Goal: Feedback & Contribution: Contribute content

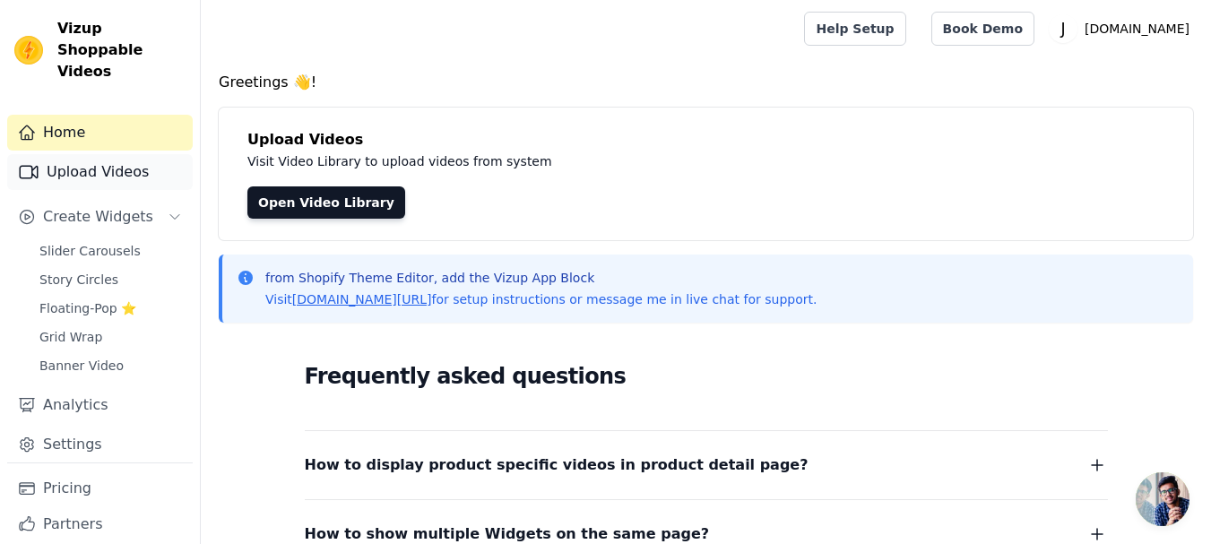
click at [123, 160] on link "Upload Videos" at bounding box center [100, 172] width 186 height 36
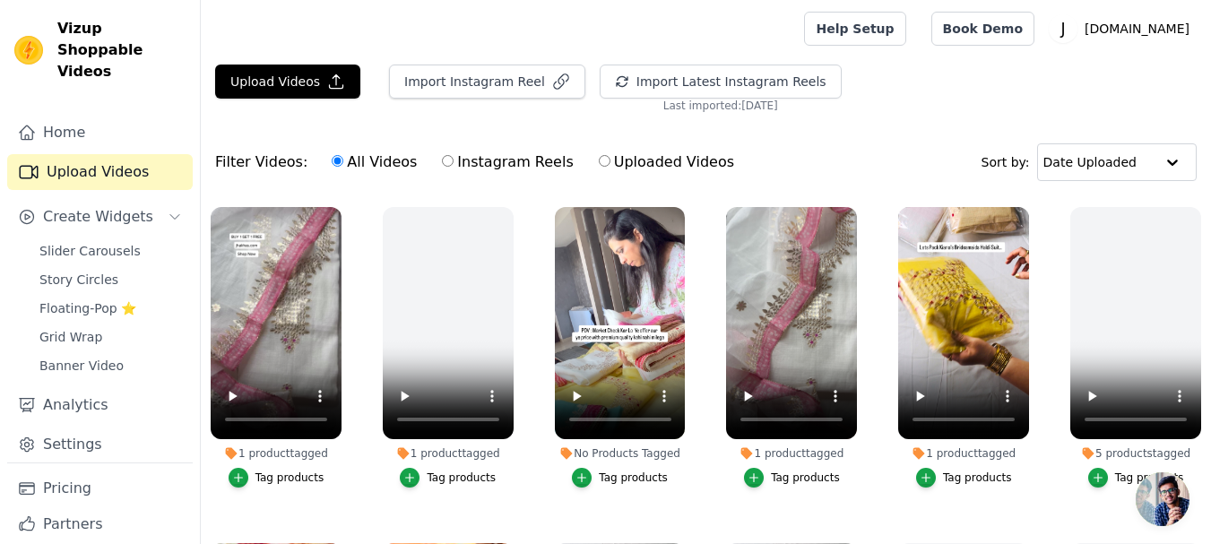
click at [621, 159] on label "Uploaded Videos" at bounding box center [666, 162] width 137 height 23
click at [610, 159] on input "Uploaded Videos" at bounding box center [605, 161] width 12 height 12
radio input "true"
click at [621, 159] on label "Uploaded Videos" at bounding box center [666, 162] width 137 height 23
click at [610, 159] on input "Uploaded Videos" at bounding box center [605, 161] width 12 height 12
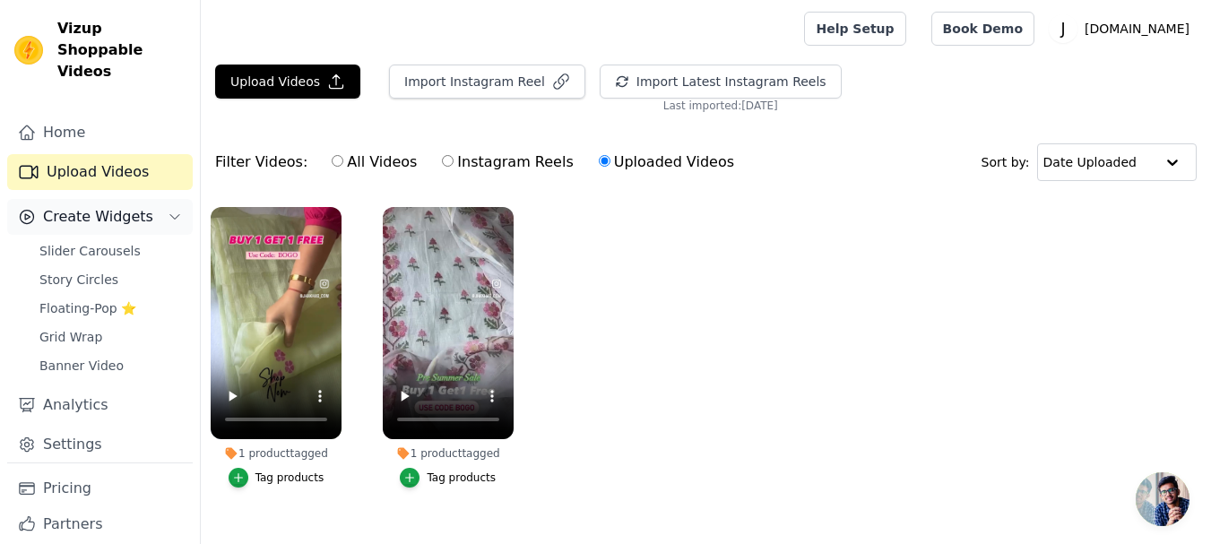
click at [127, 206] on span "Create Widgets" at bounding box center [98, 217] width 110 height 22
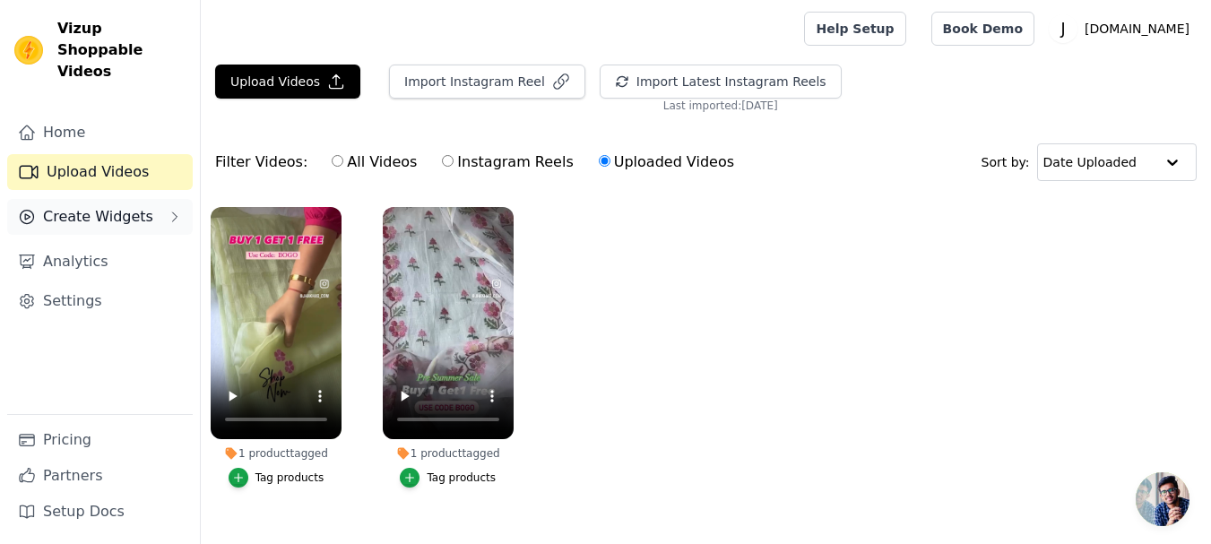
click at [159, 200] on button "Create Widgets" at bounding box center [100, 217] width 186 height 36
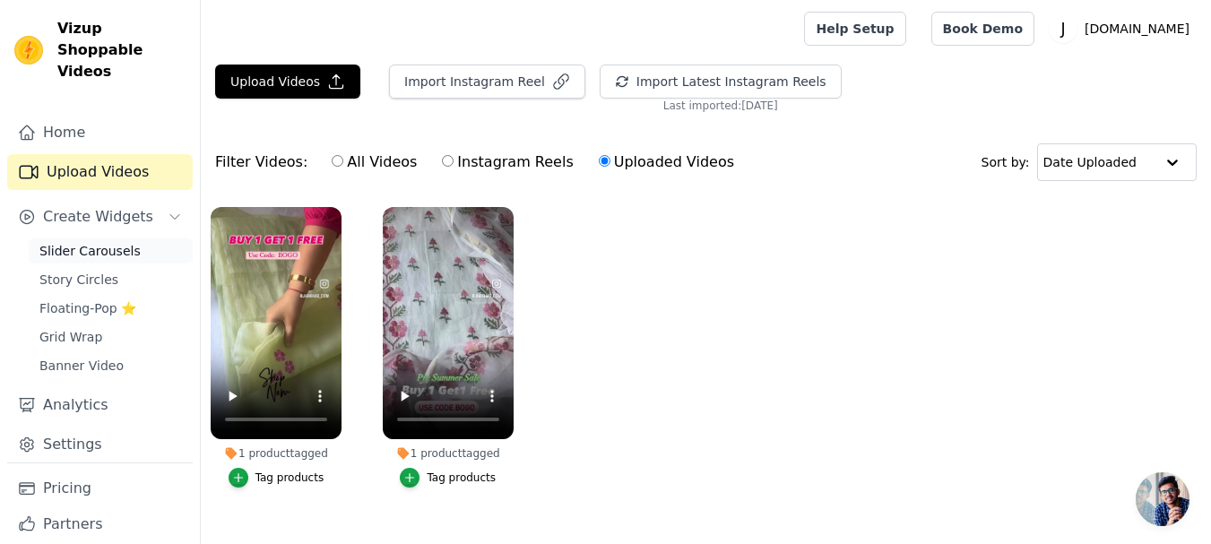
click at [117, 242] on span "Slider Carousels" at bounding box center [89, 251] width 101 height 18
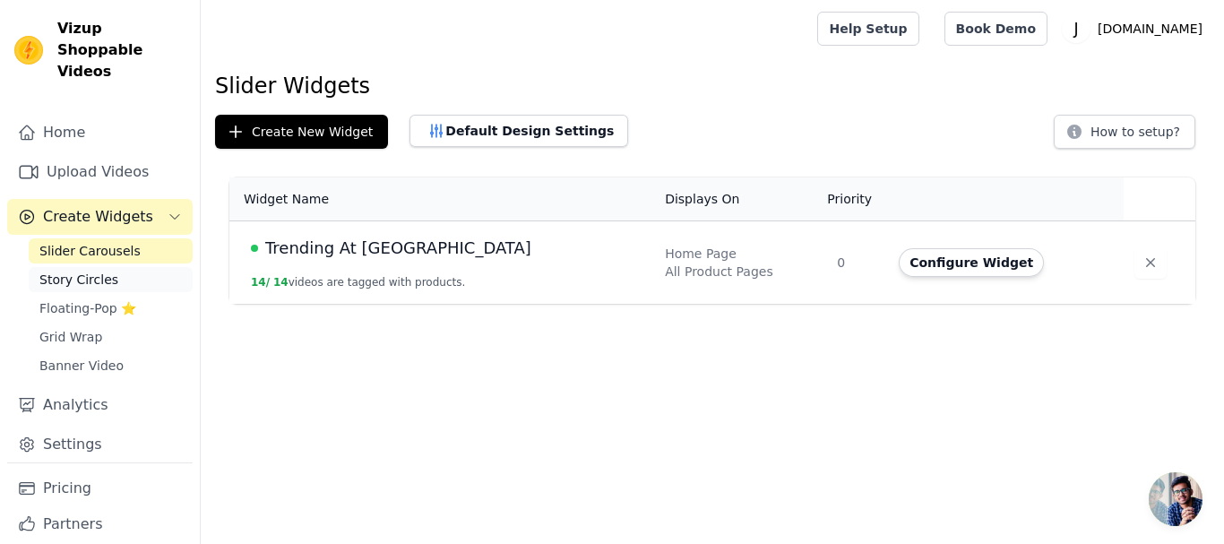
click at [106, 269] on link "Story Circles" at bounding box center [111, 279] width 164 height 25
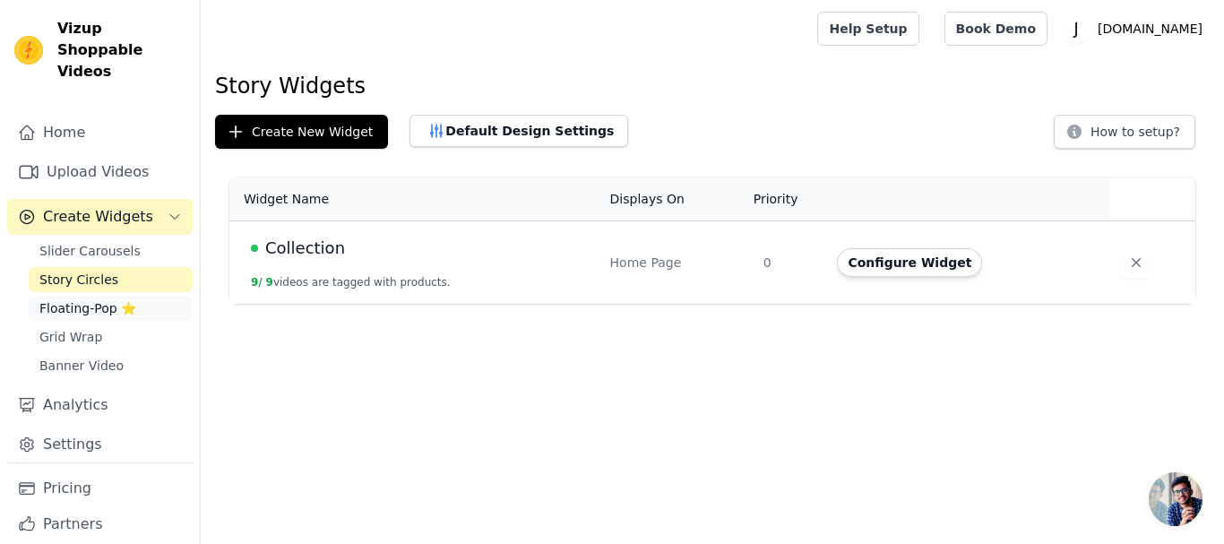
click at [84, 299] on span "Floating-Pop ⭐" at bounding box center [87, 308] width 97 height 18
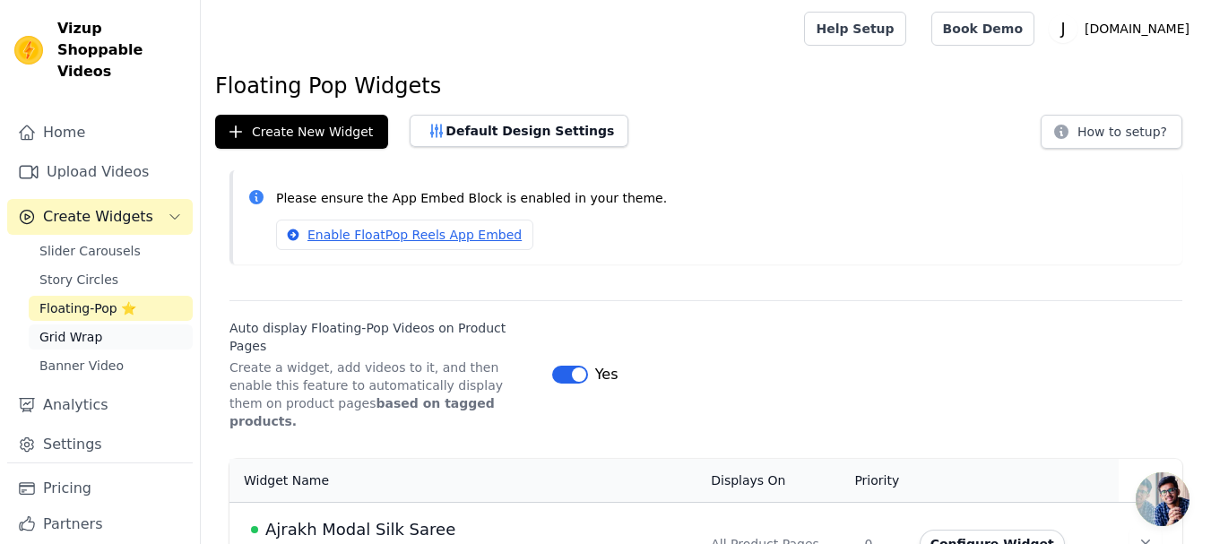
click at [73, 328] on span "Grid Wrap" at bounding box center [70, 337] width 63 height 18
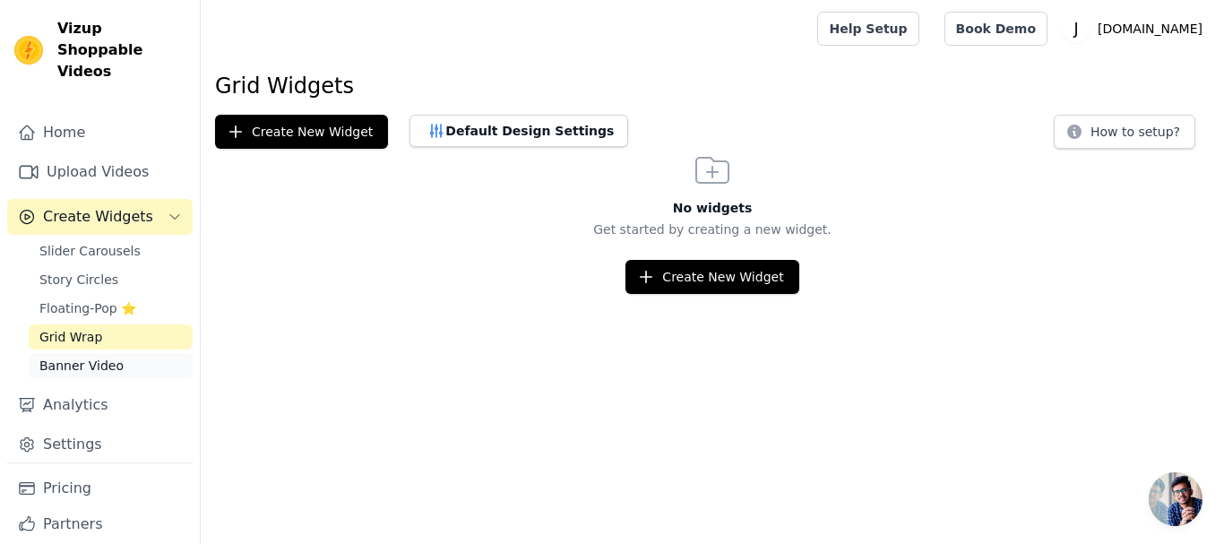
click at [79, 357] on span "Banner Video" at bounding box center [81, 366] width 84 height 18
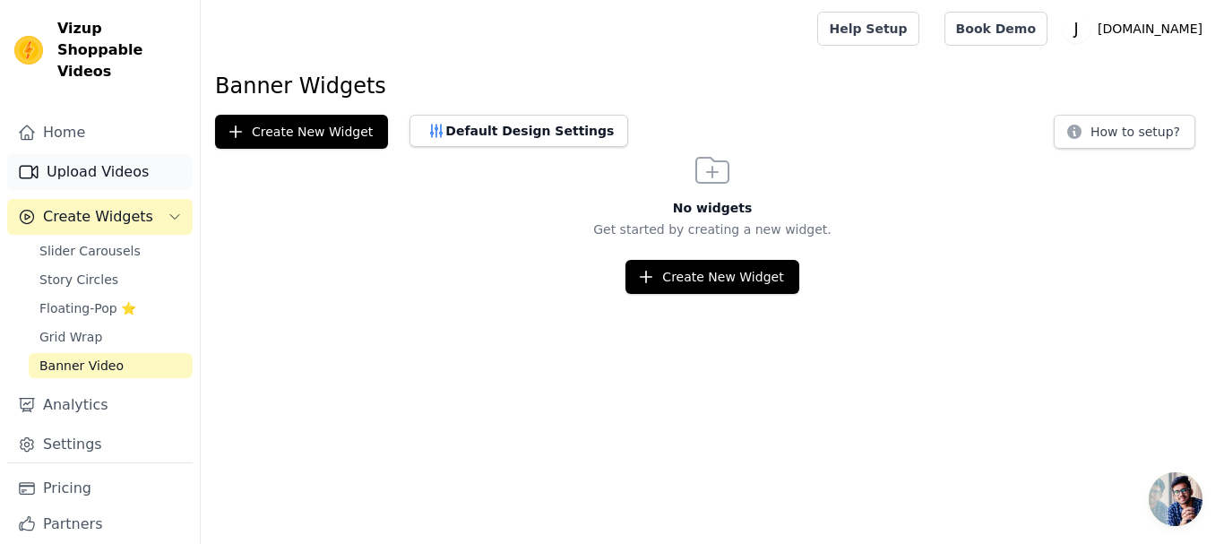
click at [108, 154] on link "Upload Videos" at bounding box center [100, 172] width 186 height 36
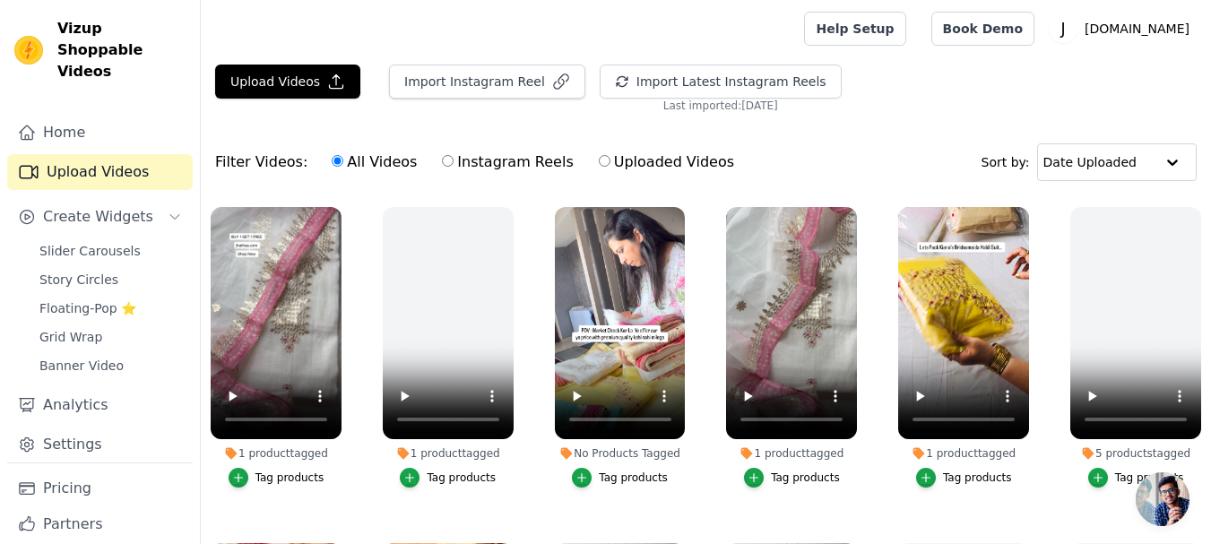
click at [599, 164] on input "Uploaded Videos" at bounding box center [605, 161] width 12 height 12
radio input "true"
click at [599, 164] on input "Uploaded Videos" at bounding box center [605, 161] width 12 height 12
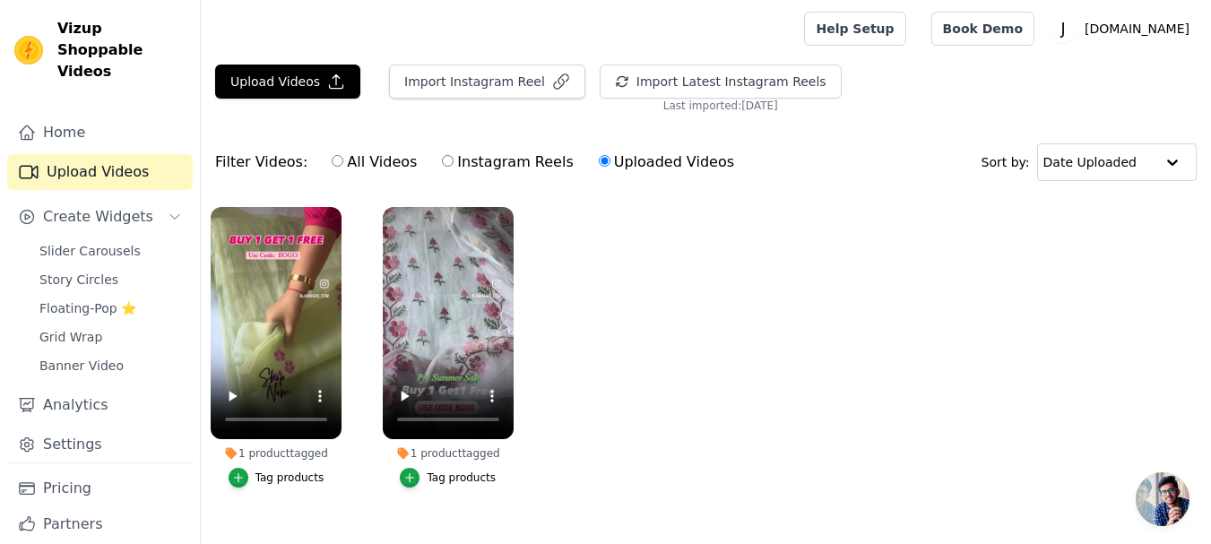
click at [442, 157] on input "Instagram Reels" at bounding box center [448, 161] width 12 height 12
radio input "true"
click at [442, 162] on input "Instagram Reels" at bounding box center [448, 161] width 12 height 12
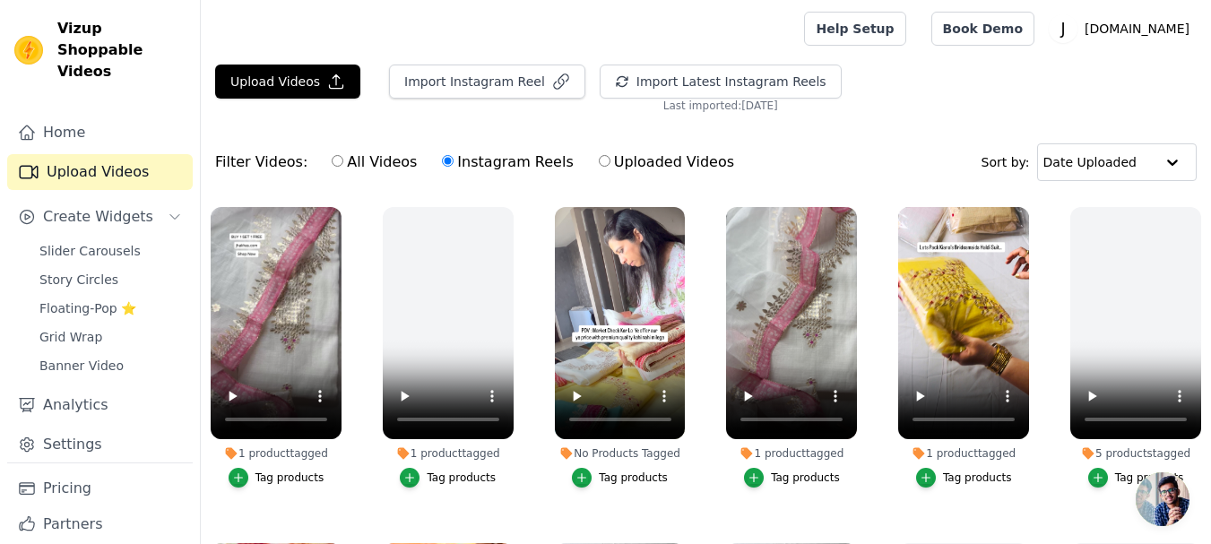
click at [332, 164] on input "All Videos" at bounding box center [338, 161] width 12 height 12
radio input "true"
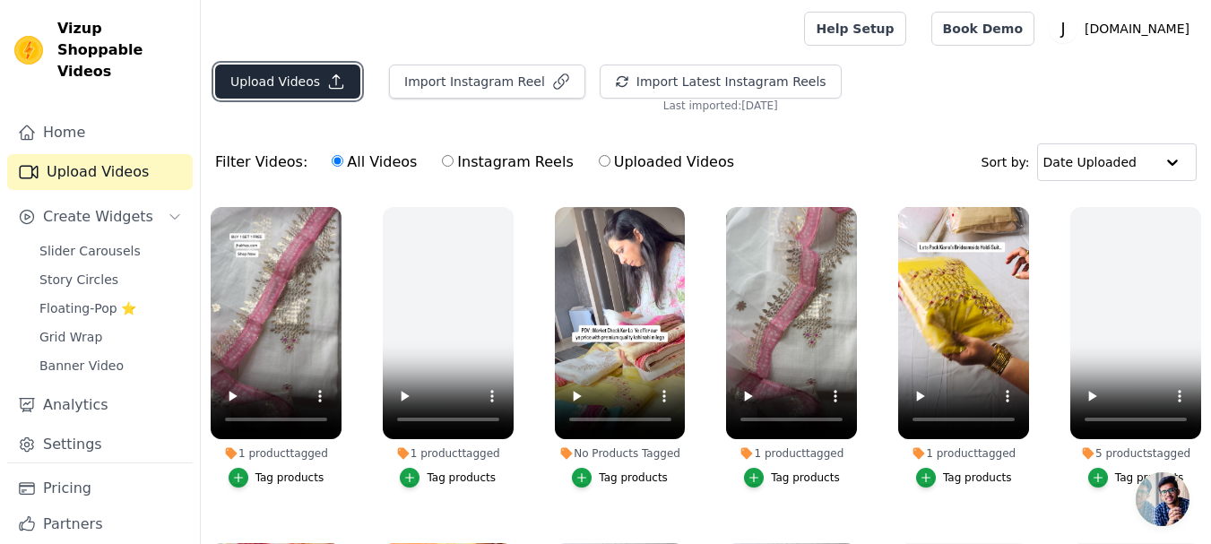
click at [274, 79] on button "Upload Videos" at bounding box center [287, 82] width 145 height 34
click at [300, 91] on button "Upload Videos" at bounding box center [287, 82] width 145 height 34
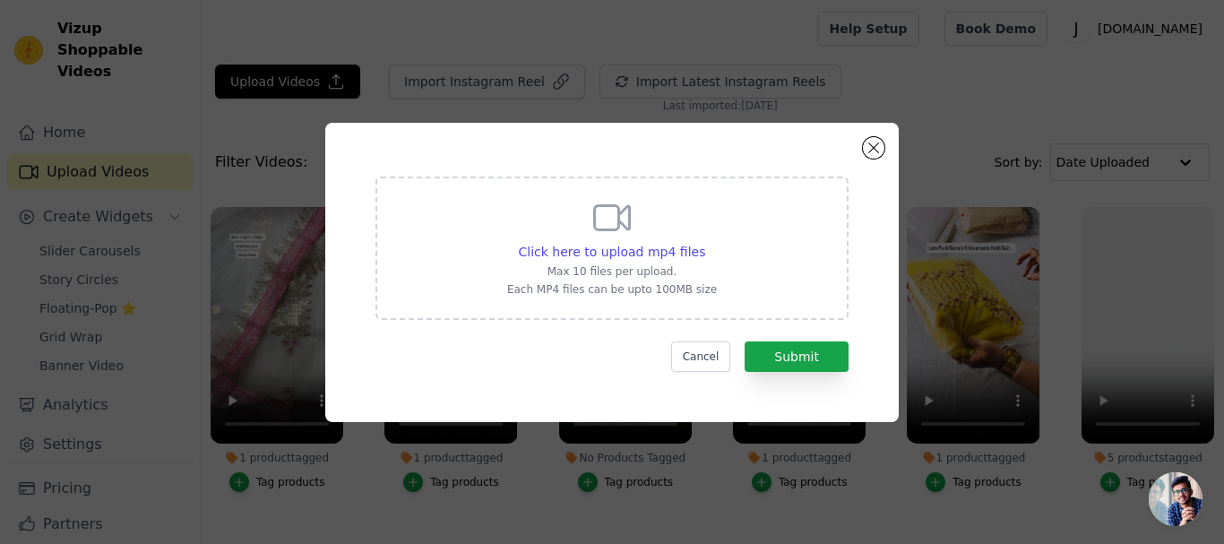
click at [614, 238] on icon at bounding box center [612, 217] width 43 height 43
click at [705, 242] on input "Click here to upload mp4 files Max 10 files per upload. Each MP4 files can be u…" at bounding box center [705, 242] width 1 height 1
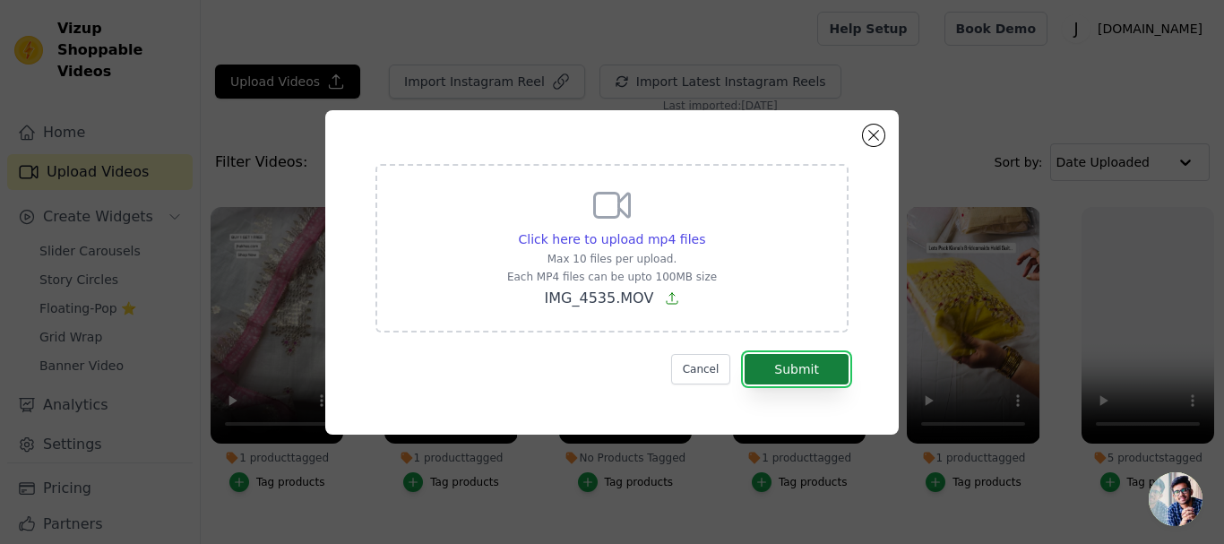
click at [827, 368] on button "Submit" at bounding box center [797, 369] width 104 height 30
click at [812, 374] on button "Submit" at bounding box center [797, 369] width 104 height 30
drag, startPoint x: 808, startPoint y: 369, endPoint x: 791, endPoint y: 359, distance: 20.9
click at [808, 370] on button "Submit" at bounding box center [797, 369] width 104 height 30
drag, startPoint x: 668, startPoint y: 304, endPoint x: 479, endPoint y: 227, distance: 204.2
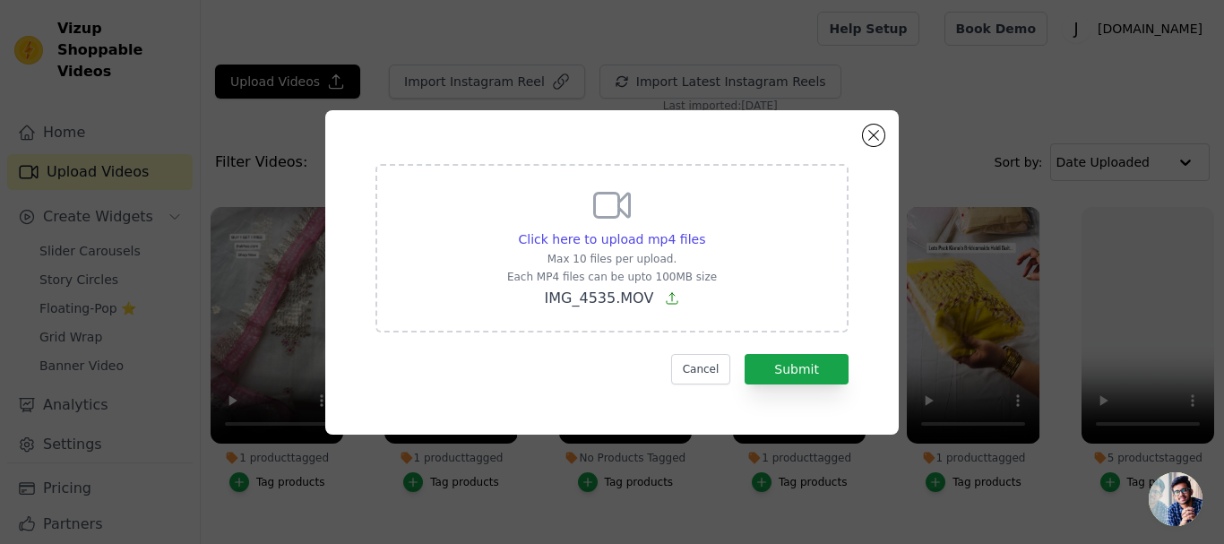
click at [479, 227] on div "Click here to upload mp4 files Max 10 files per upload. Each MP4 files can be u…" at bounding box center [612, 248] width 473 height 169
click at [705, 229] on input "Click here to upload mp4 files Max 10 files per upload. Each MP4 files can be u…" at bounding box center [705, 229] width 1 height 1
type input "C:\fakepath\IMG_4544- Green.MOV"
click at [786, 378] on button "Submit" at bounding box center [797, 369] width 104 height 30
click at [873, 139] on button "Close modal" at bounding box center [874, 136] width 22 height 22
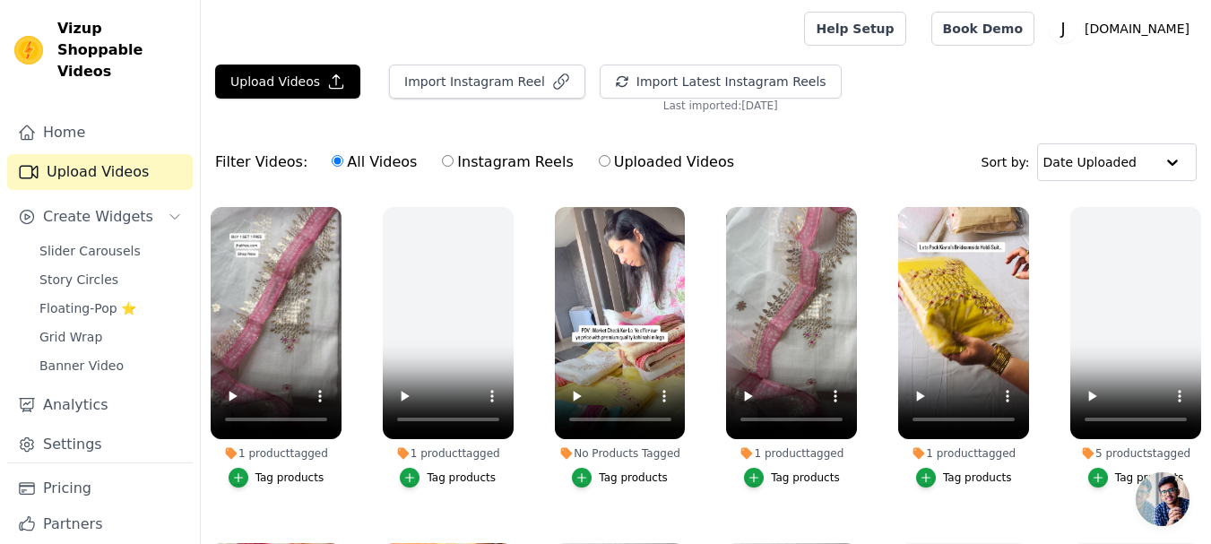
click at [477, 174] on div "All Videos Instagram Reels Uploaded Videos" at bounding box center [533, 162] width 422 height 41
click at [655, 165] on label "Uploaded Videos" at bounding box center [666, 162] width 137 height 23
click at [610, 165] on input "Uploaded Videos" at bounding box center [605, 161] width 12 height 12
radio input "true"
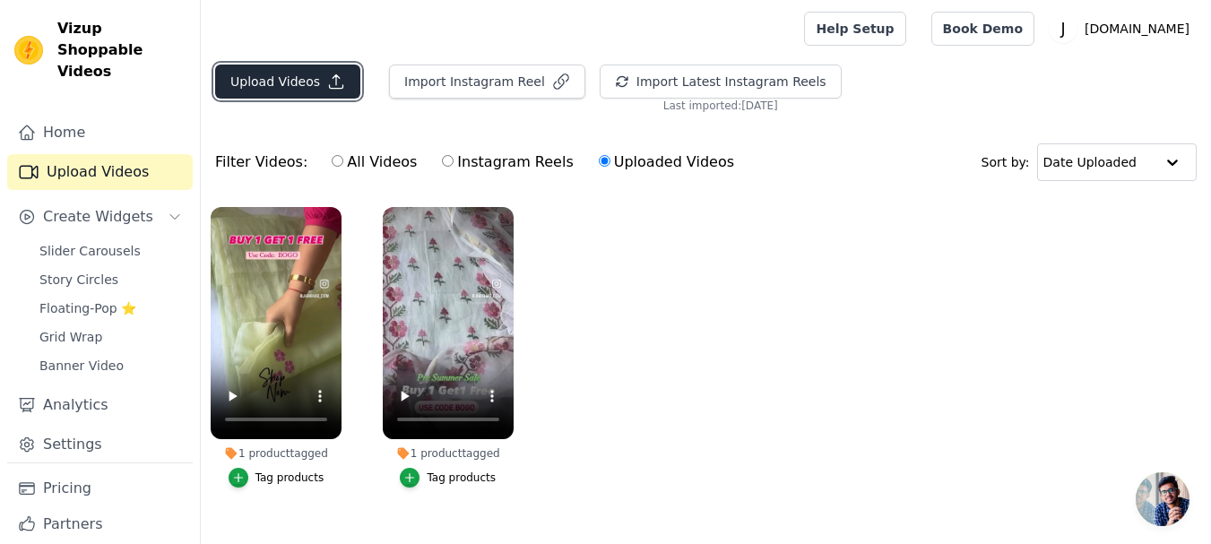
click at [312, 91] on button "Upload Videos" at bounding box center [287, 82] width 145 height 34
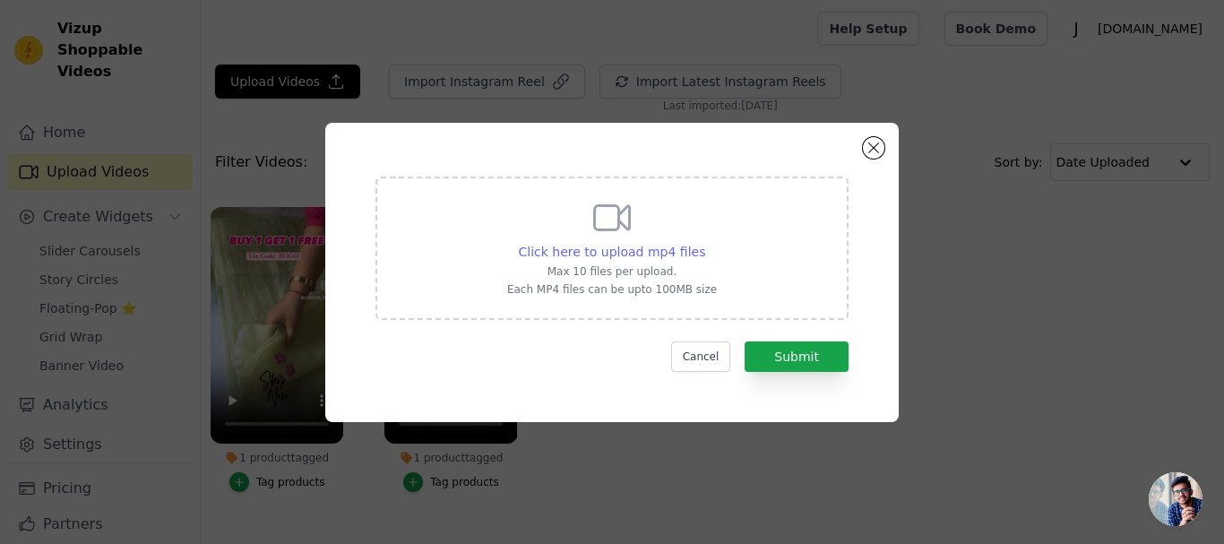
click at [608, 255] on span "Click here to upload mp4 files" at bounding box center [612, 252] width 187 height 14
click at [705, 243] on input "Click here to upload mp4 files Max 10 files per upload. Each MP4 files can be u…" at bounding box center [705, 242] width 1 height 1
type input "C:\fakepath\IMG_4535.MOV"
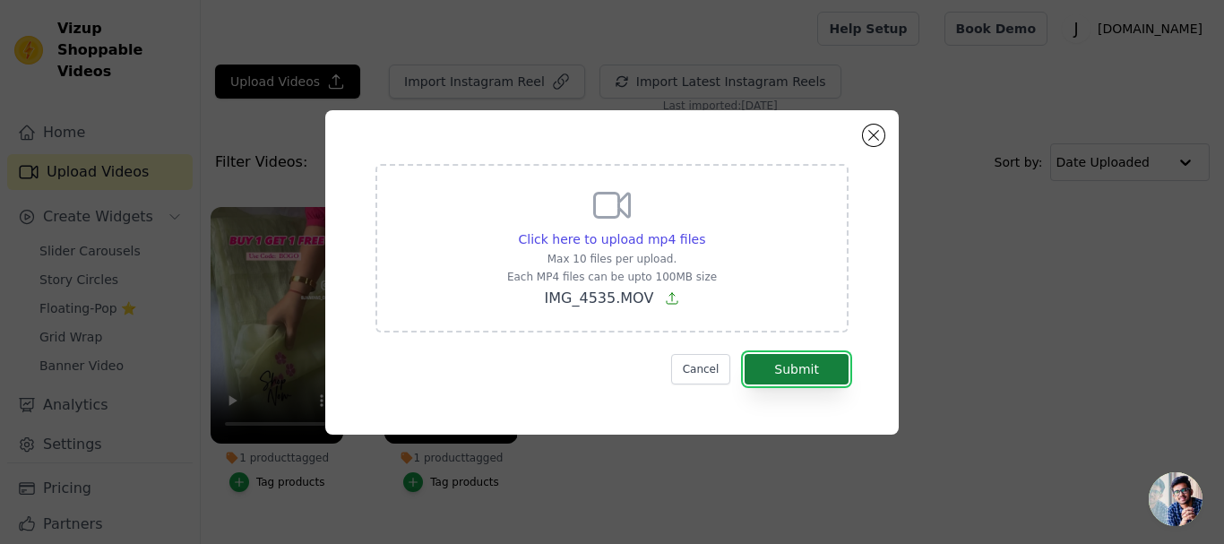
click at [824, 364] on button "Submit" at bounding box center [797, 369] width 104 height 30
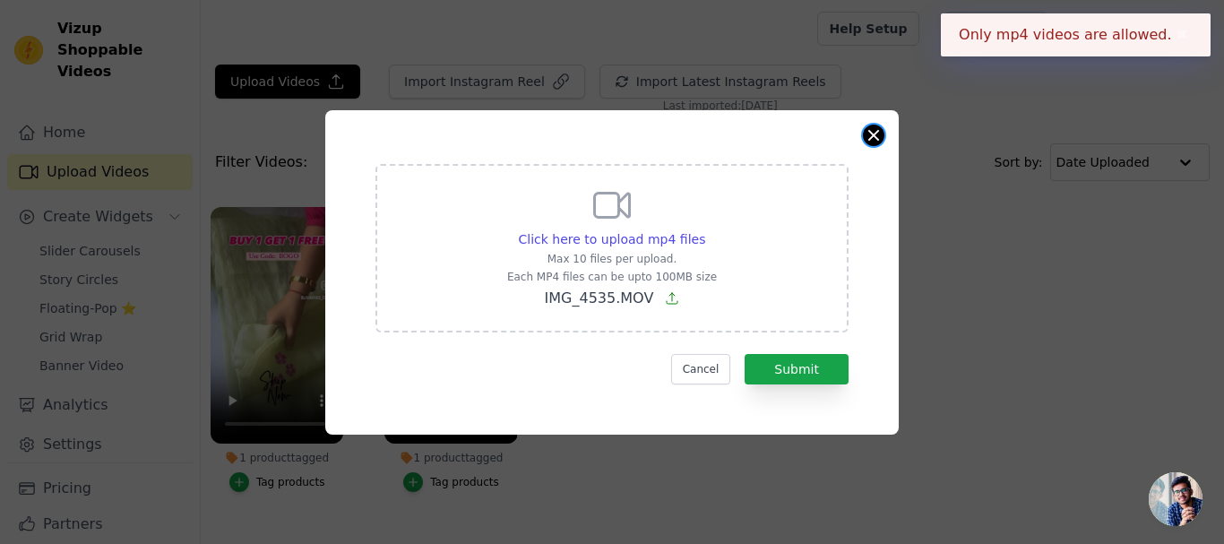
click at [874, 134] on button "Close modal" at bounding box center [874, 136] width 22 height 22
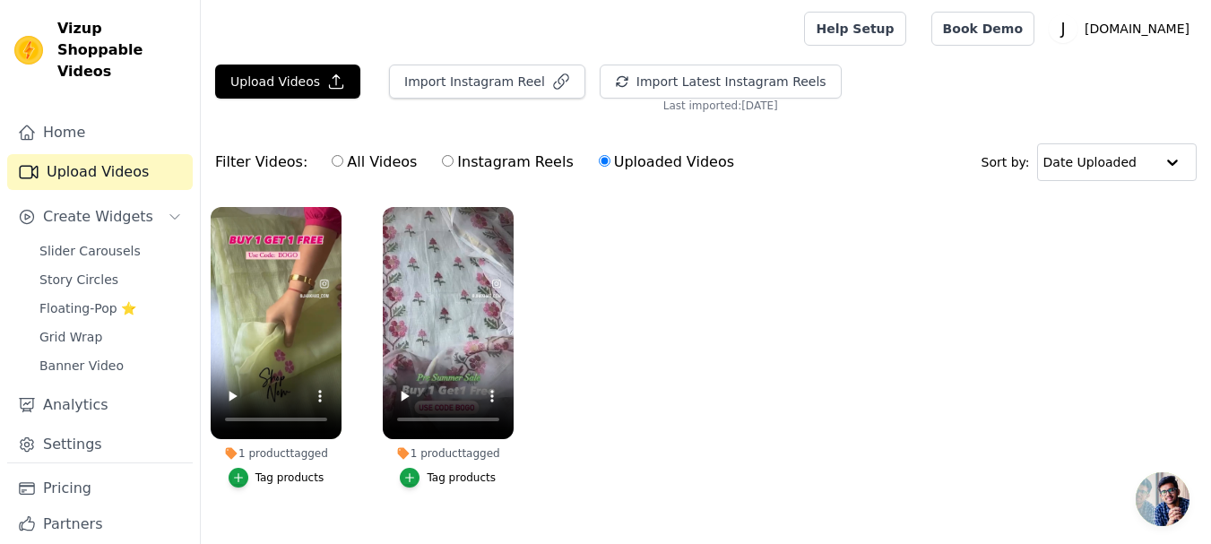
click at [368, 160] on label "All Videos" at bounding box center [374, 162] width 87 height 23
click at [343, 160] on input "All Videos" at bounding box center [338, 161] width 12 height 12
radio input "true"
